Goal: Task Accomplishment & Management: Use online tool/utility

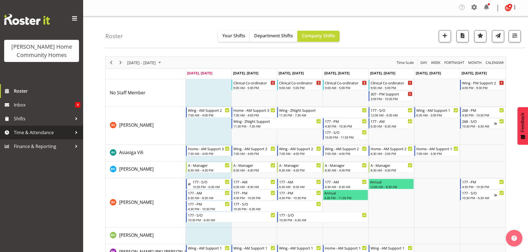
click at [22, 132] on span "Time & Attendance" at bounding box center [43, 133] width 58 height 8
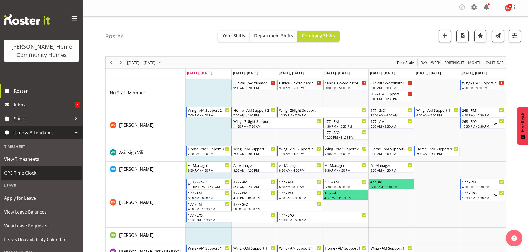
click at [21, 175] on span "GPS Time Clock" at bounding box center [41, 173] width 75 height 8
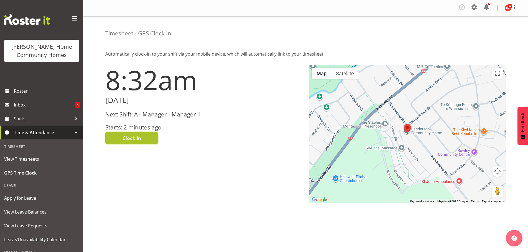
click at [125, 133] on button "Clock In" at bounding box center [131, 138] width 53 height 12
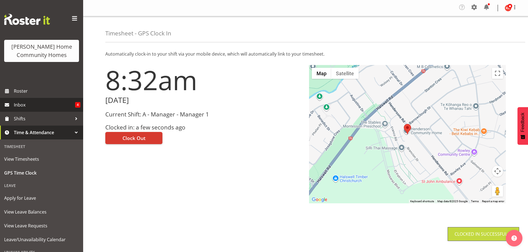
click at [38, 106] on span "Inbox" at bounding box center [44, 105] width 61 height 8
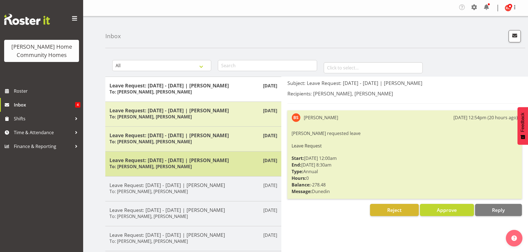
click at [162, 166] on h6 "To: Barbara Dunlop, Kirsty Crossley" at bounding box center [150, 167] width 82 height 6
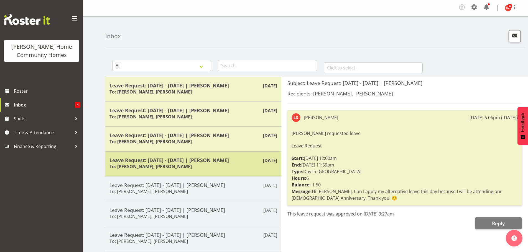
click at [200, 168] on div "Leave Request: 28/09/25 - 28/09/25 | Liezl Sanchez To: Barbara Dunlop, Kirsty C…" at bounding box center [193, 164] width 168 height 14
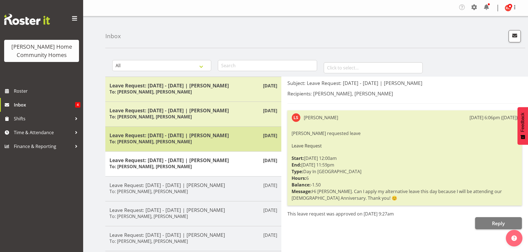
click at [162, 137] on h5 "Leave Request: 31/08/25 - 31/08/25 | Billie Sothern" at bounding box center [193, 135] width 168 height 6
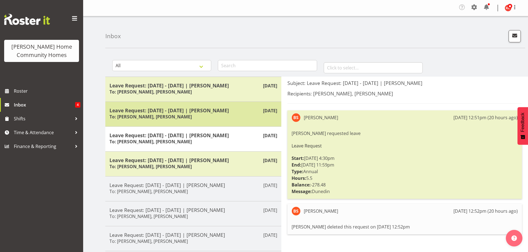
click at [165, 117] on h6 "To: Barbara Dunlop, Kirsty Crossley" at bounding box center [150, 117] width 82 height 6
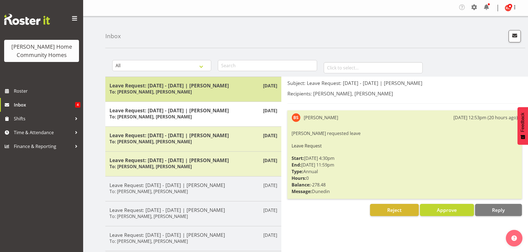
click at [171, 90] on h6 "To: Barbara Dunlop, Kirsty Crossley" at bounding box center [150, 92] width 82 height 6
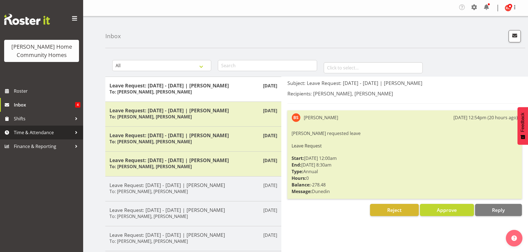
click at [17, 134] on span "Time & Attendance" at bounding box center [43, 133] width 58 height 8
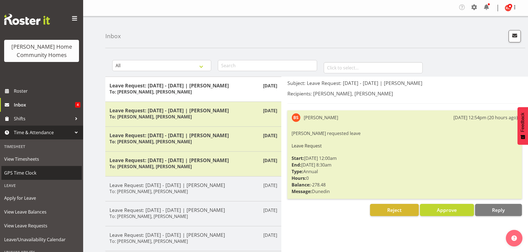
click at [12, 172] on span "GPS Time Clock" at bounding box center [41, 173] width 75 height 8
